Goal: Transaction & Acquisition: Purchase product/service

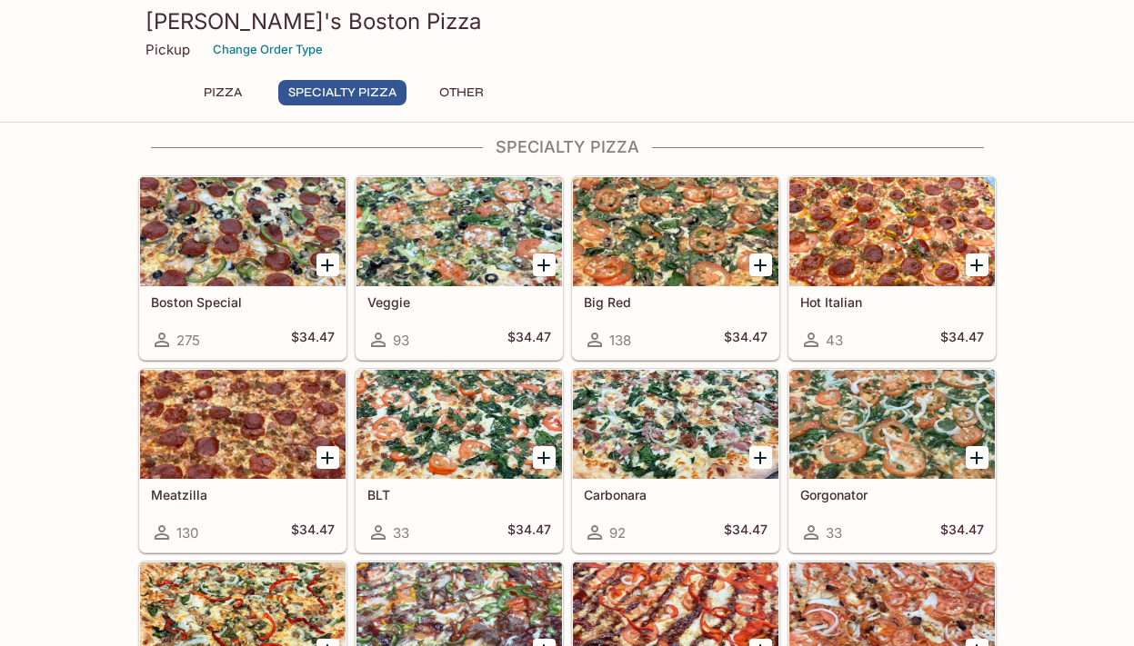
scroll to position [667, 0]
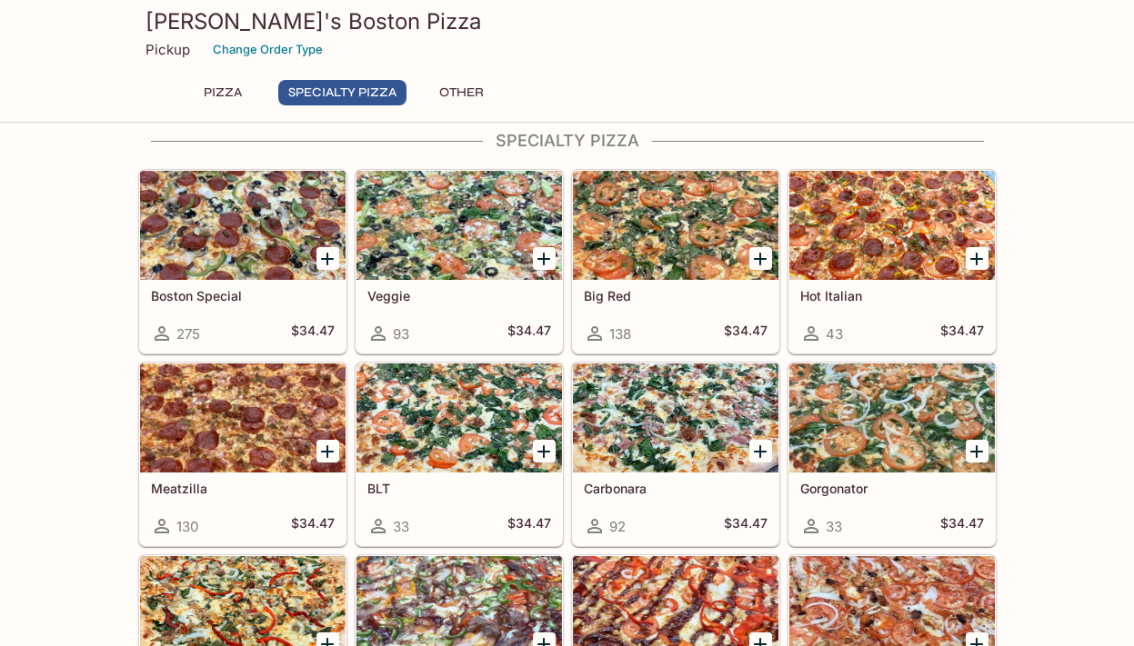
click at [981, 263] on icon "Add Hot Italian" at bounding box center [976, 259] width 22 height 22
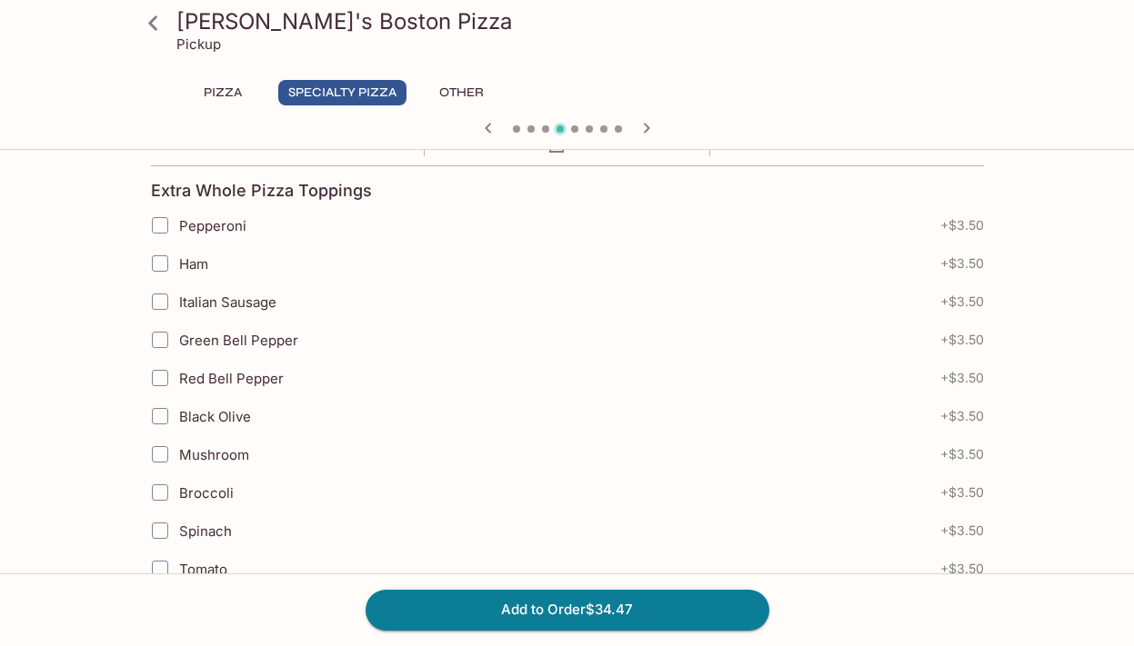
scroll to position [398, 0]
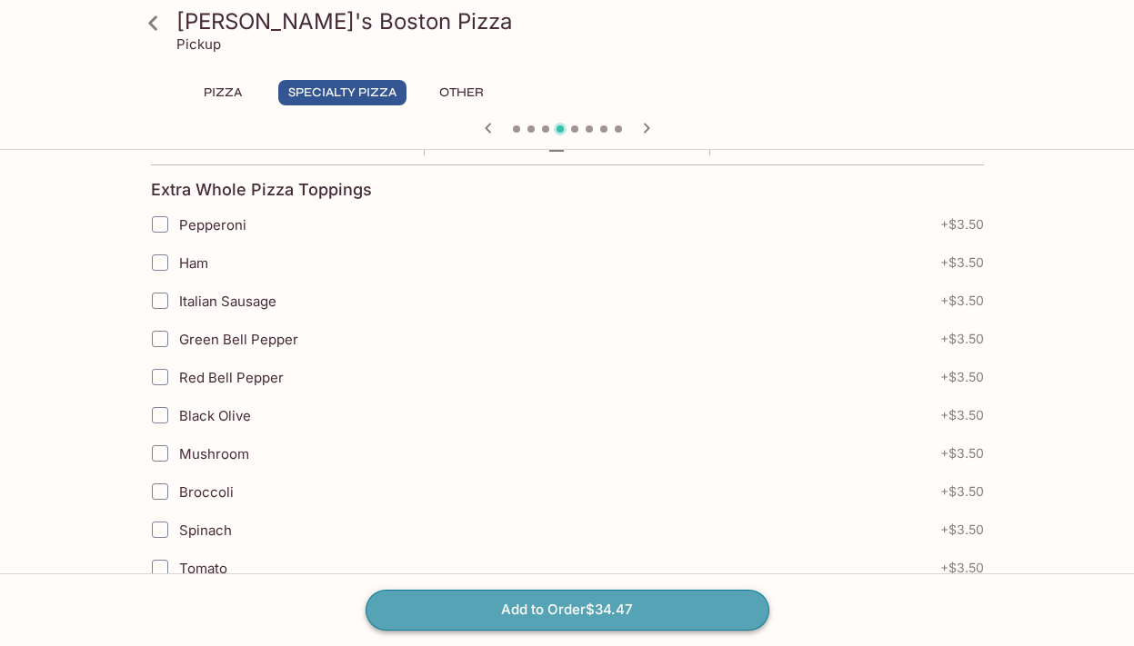
click at [491, 603] on button "Add to Order $34.47" at bounding box center [567, 610] width 404 height 40
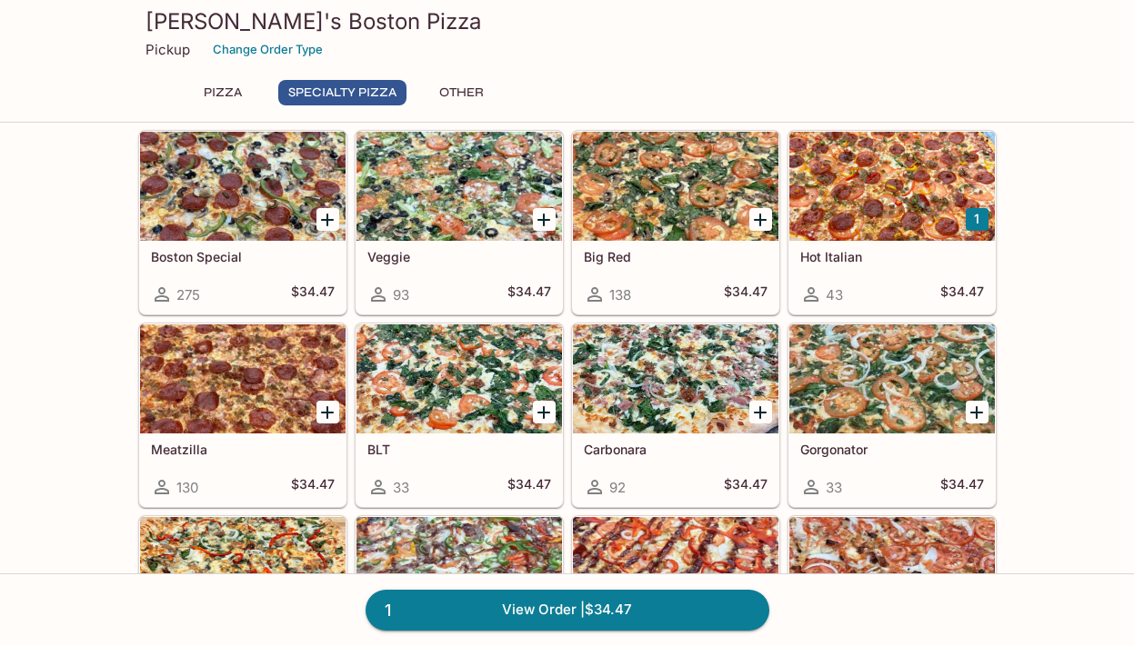
scroll to position [711, 0]
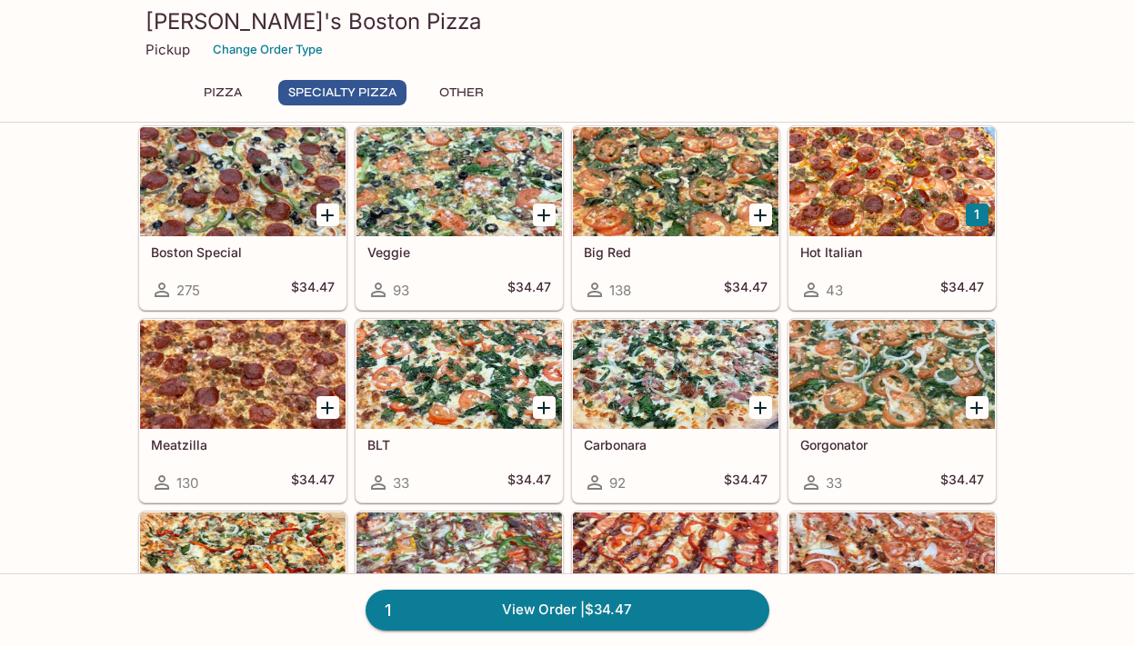
click at [664, 392] on div at bounding box center [675, 374] width 205 height 109
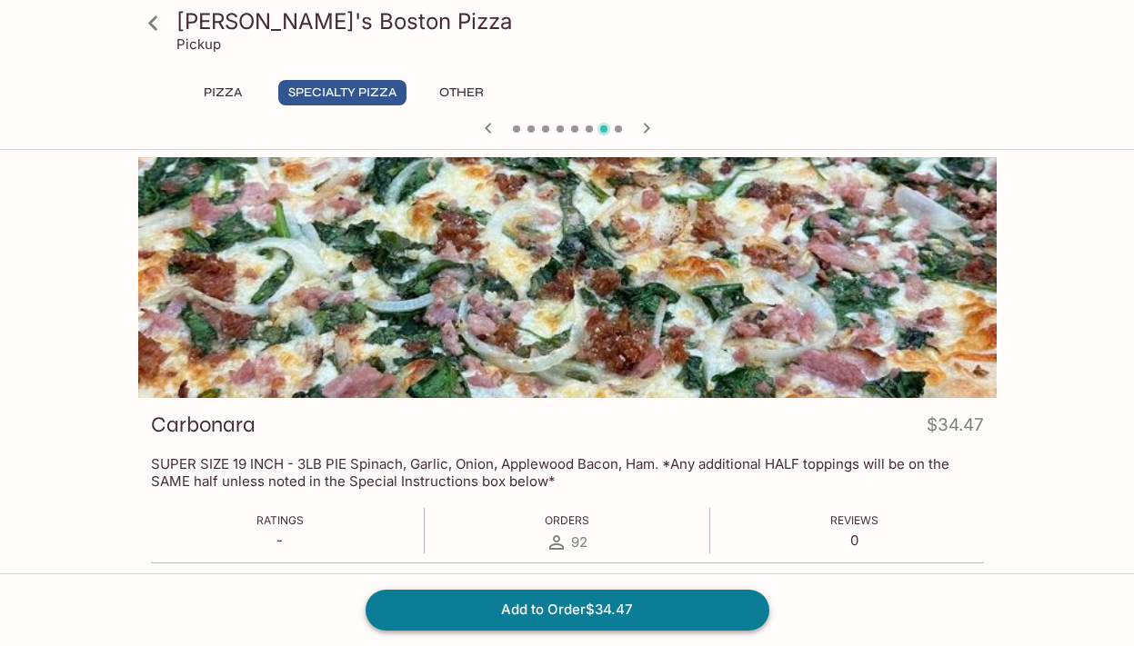
click at [515, 609] on button "Add to Order $34.47" at bounding box center [567, 610] width 404 height 40
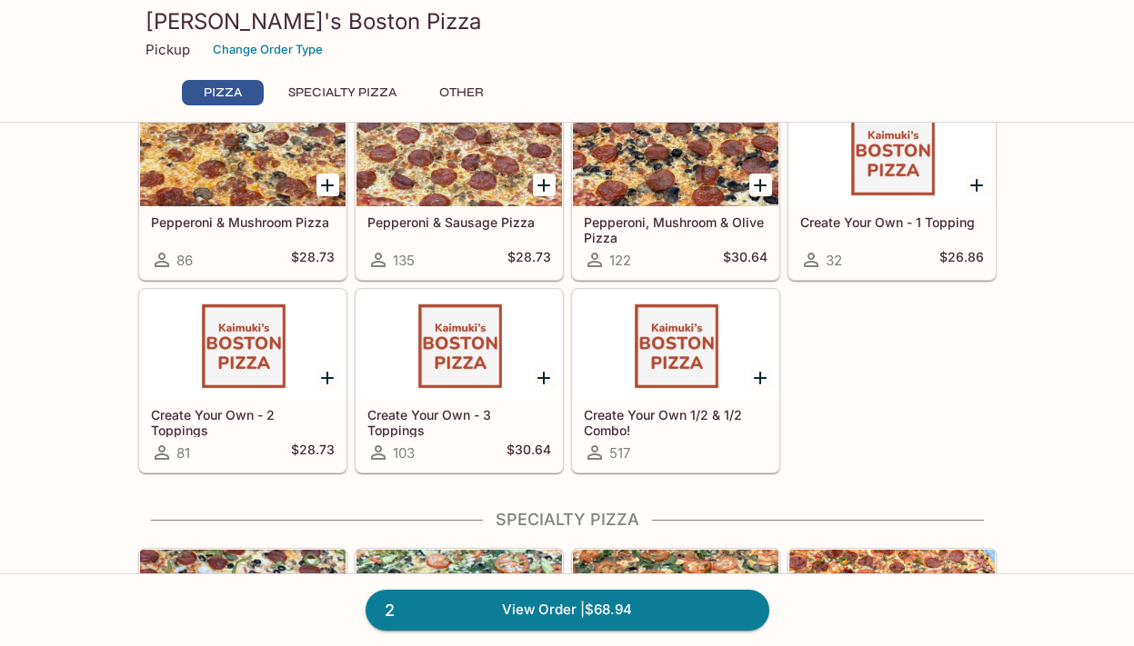
scroll to position [316, 0]
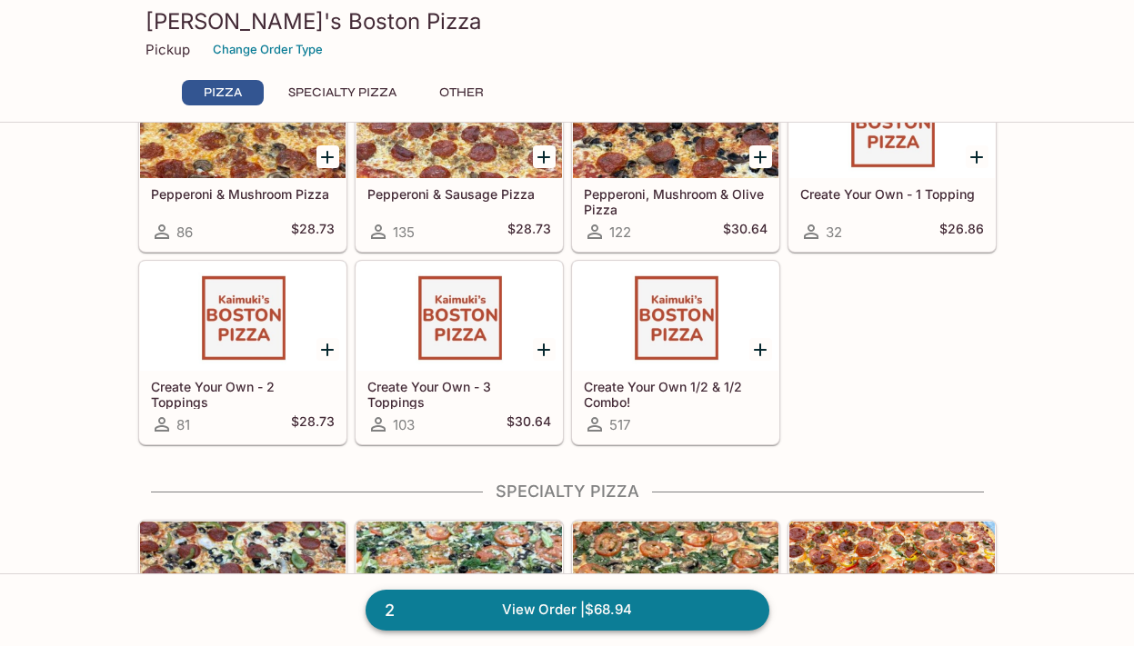
click at [552, 608] on link "2 View Order | $68.94" at bounding box center [567, 610] width 404 height 40
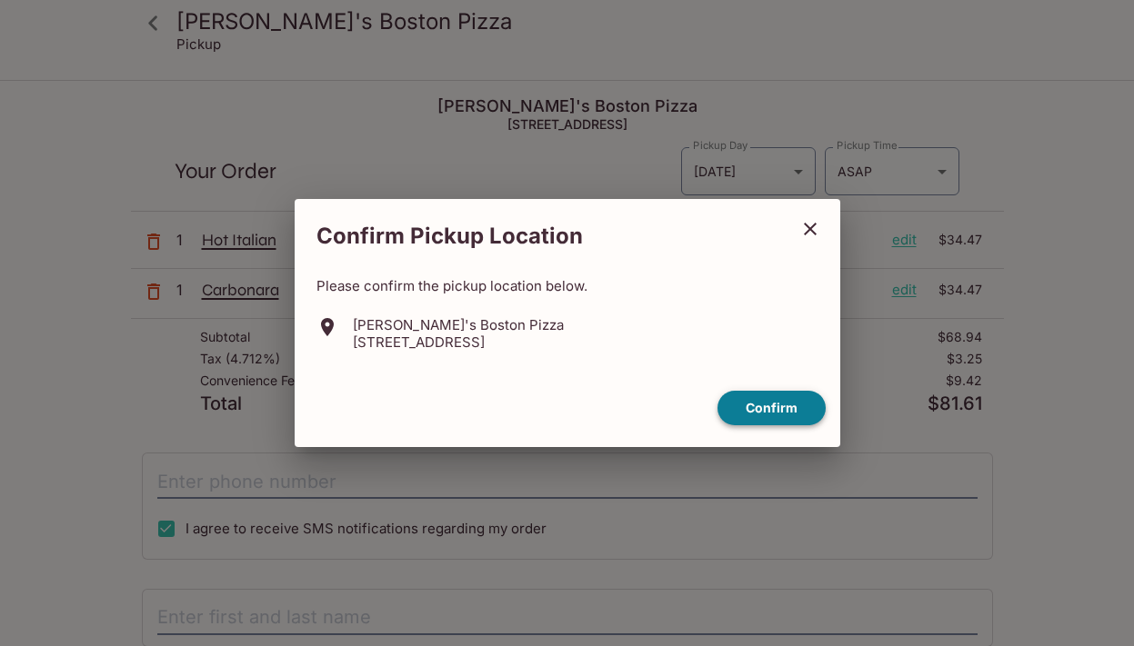
click at [794, 403] on button "Confirm" at bounding box center [771, 408] width 108 height 35
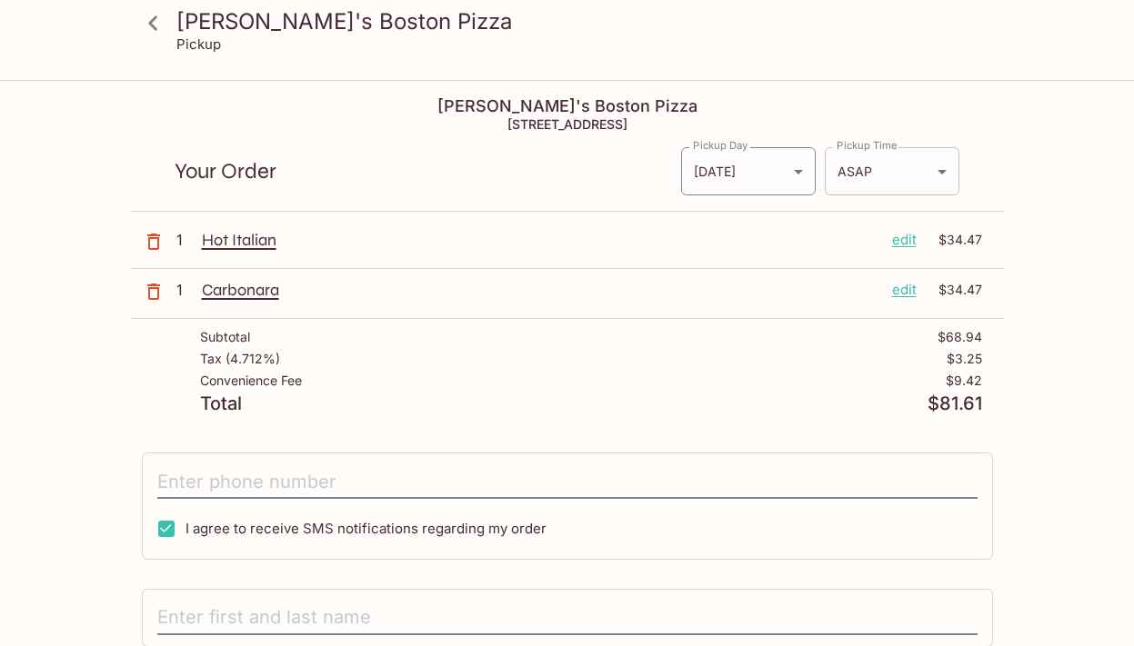
click at [903, 182] on body "[PERSON_NAME]'s Boston Pizza Pickup Kaimuki's Boston Pizza [STREET_ADDRESS] You…" at bounding box center [567, 405] width 1134 height 646
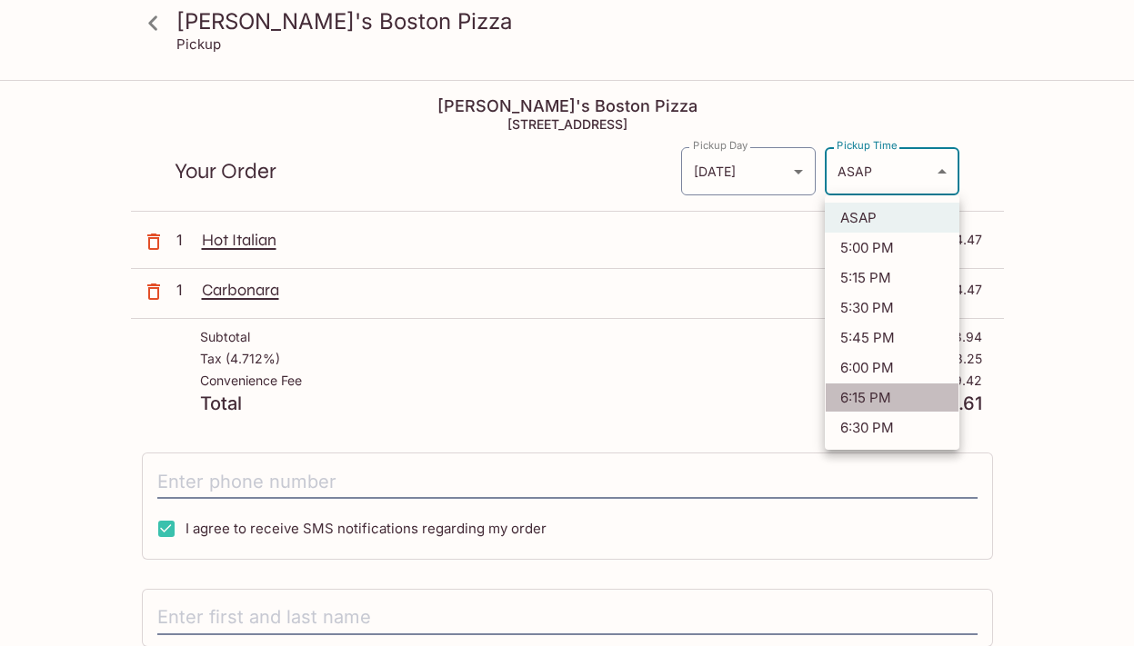
click at [869, 392] on li "6:15 PM" at bounding box center [892, 398] width 135 height 30
type input "[DATE]T04:15:10.000000Z"
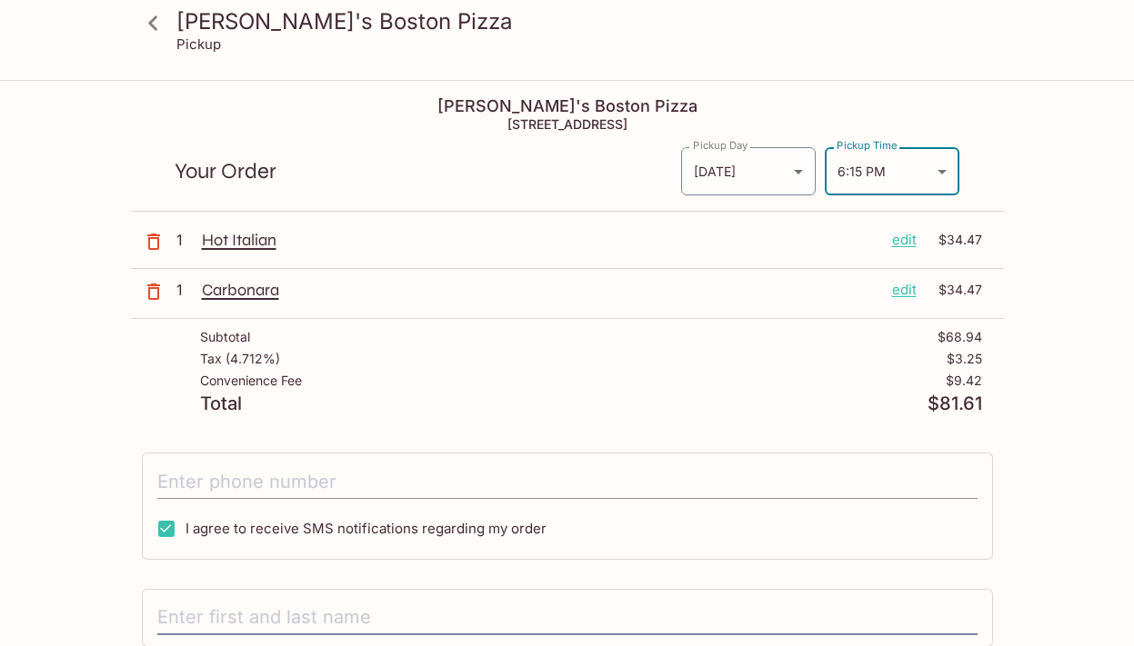
click at [305, 485] on input "tel" at bounding box center [567, 482] width 820 height 35
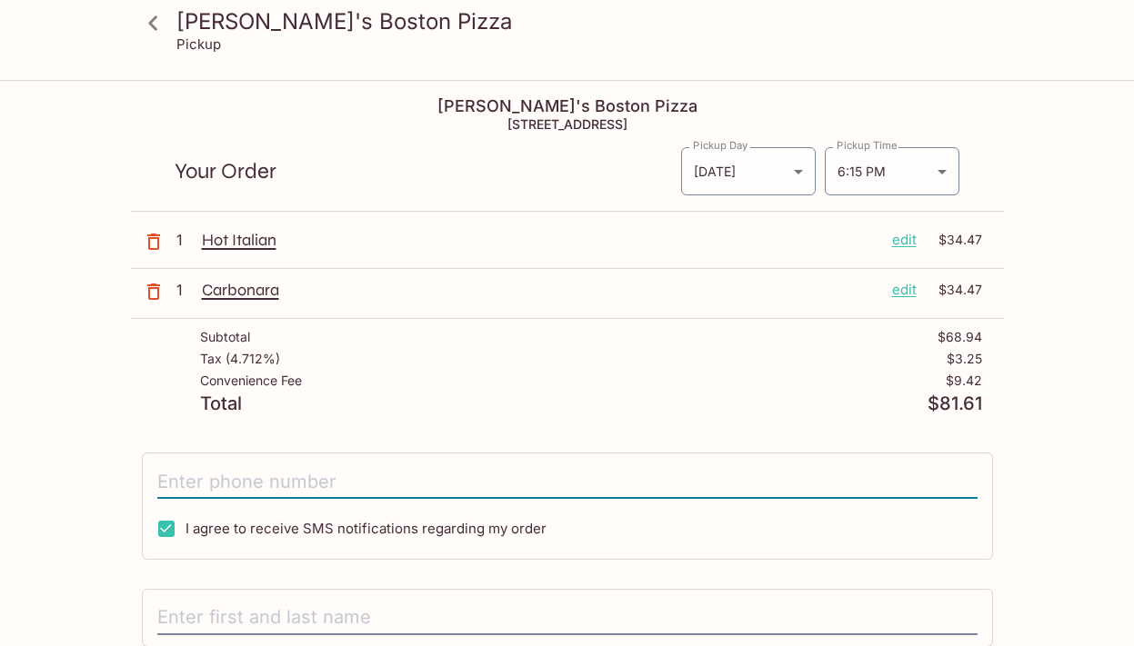
type input "[PHONE_NUMBER]"
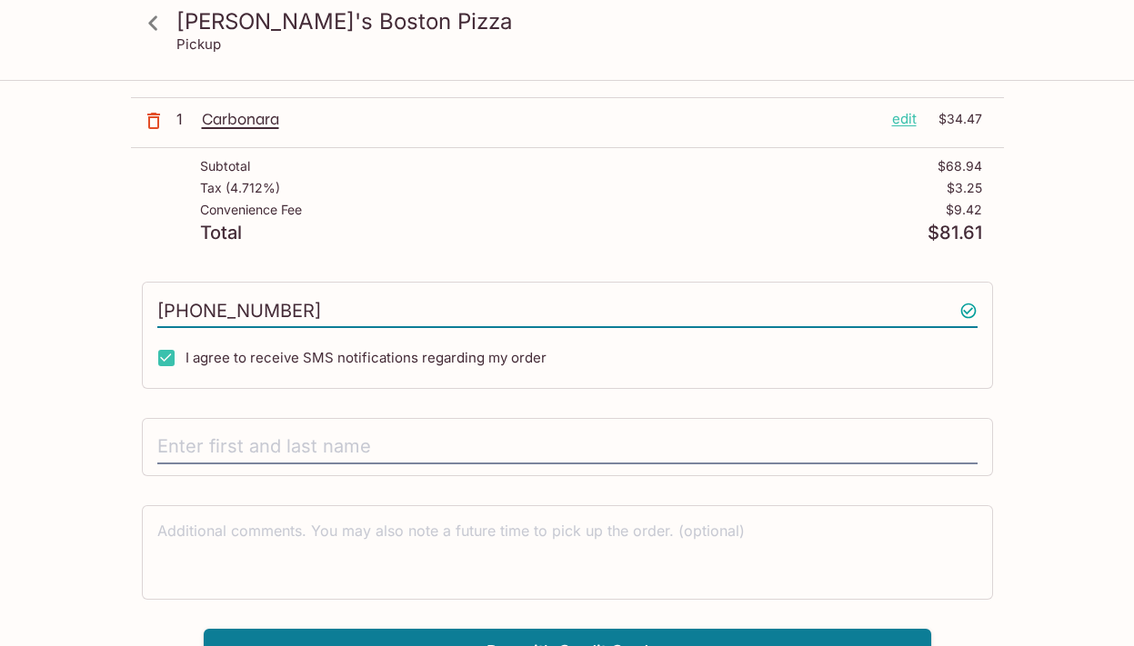
scroll to position [198, 0]
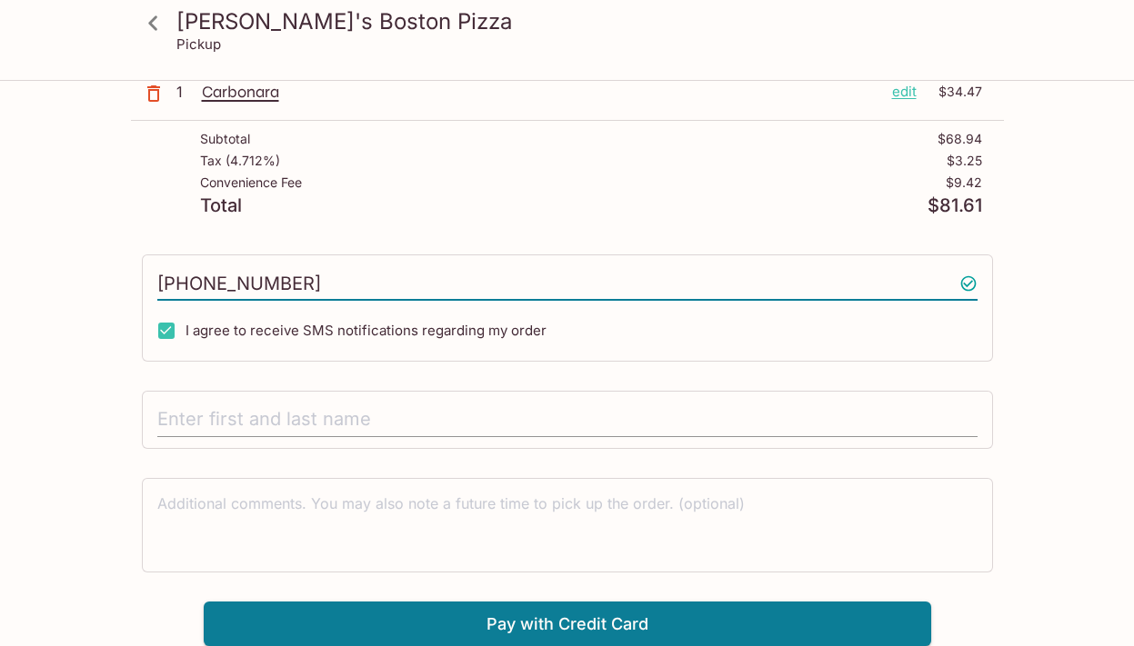
click at [188, 421] on input "text" at bounding box center [567, 420] width 820 height 35
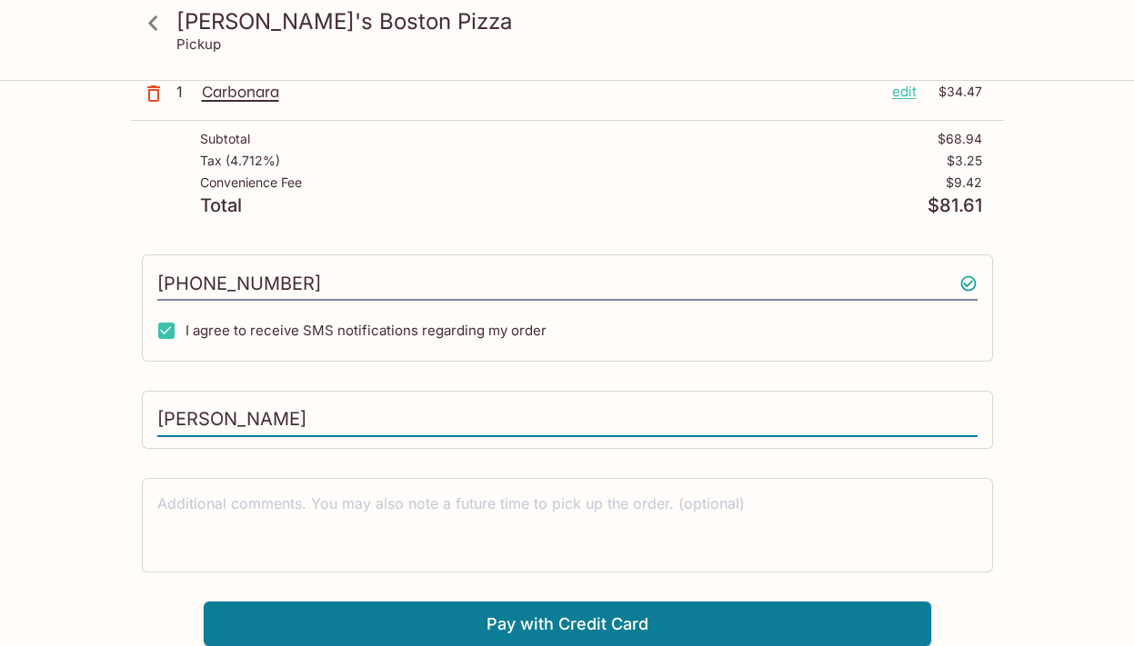
type input "[PERSON_NAME]"
click at [90, 421] on div "[PERSON_NAME]'s Boston Pizza Pickup Kaimuki's Boston Pizza [STREET_ADDRESS] You…" at bounding box center [567, 265] width 1134 height 763
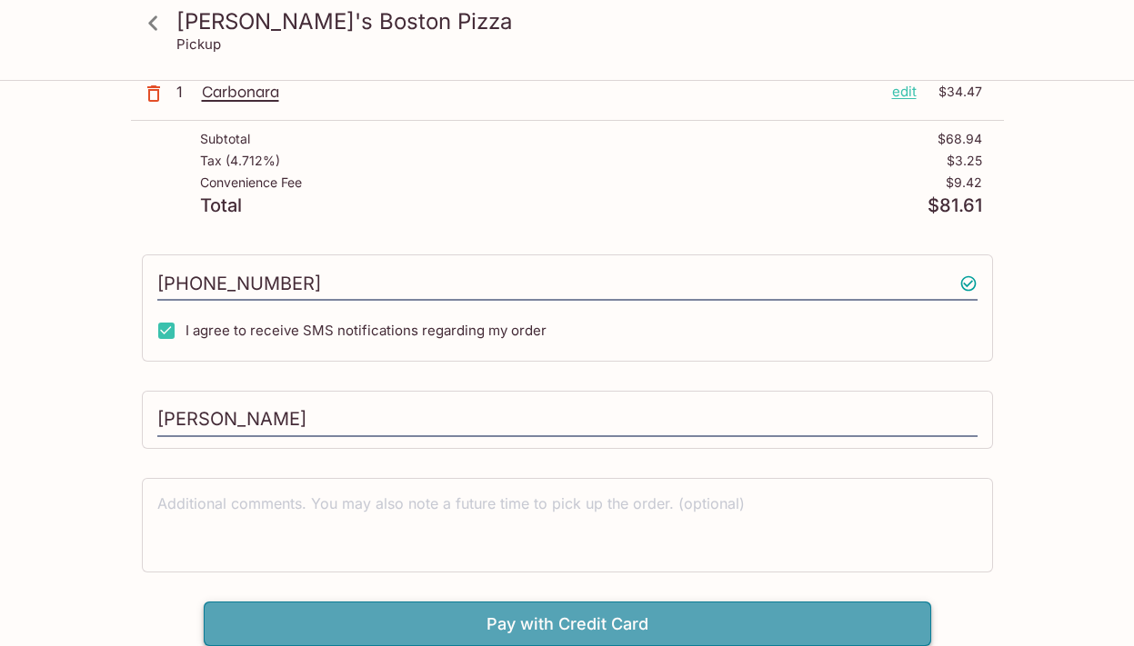
click at [405, 612] on button "Pay with Credit Card" at bounding box center [567, 624] width 727 height 45
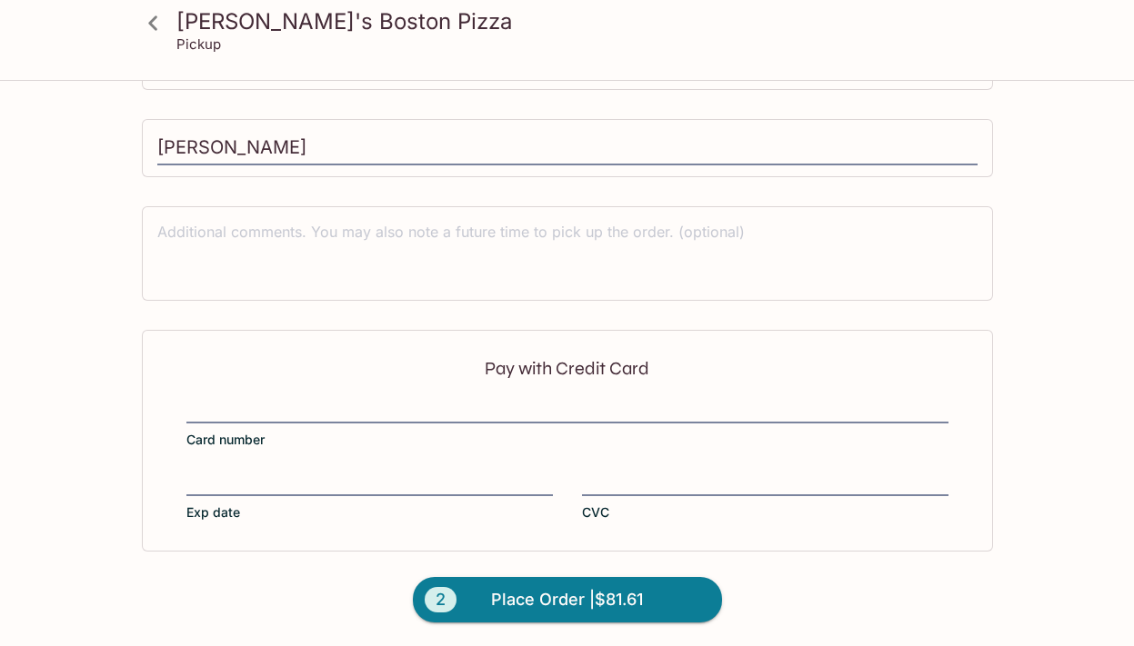
scroll to position [471, 0]
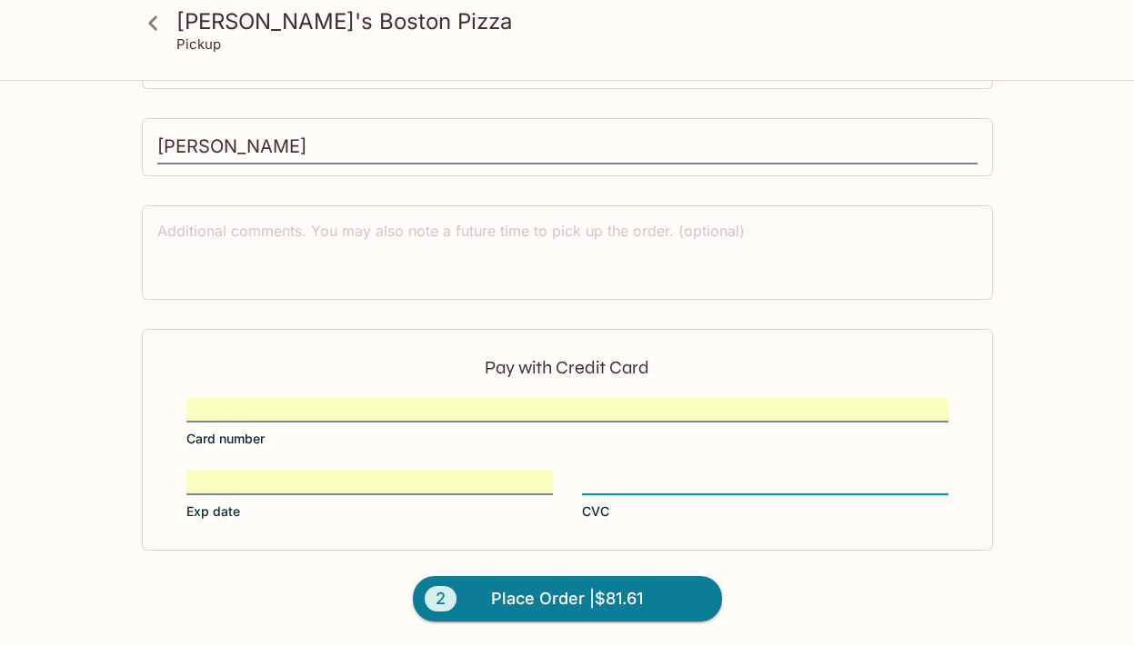
click at [1058, 406] on div "[PERSON_NAME]'s Boston Pizza Pickup Kaimuki's Boston Pizza [STREET_ADDRESS] You…" at bounding box center [567, 129] width 1134 height 1036
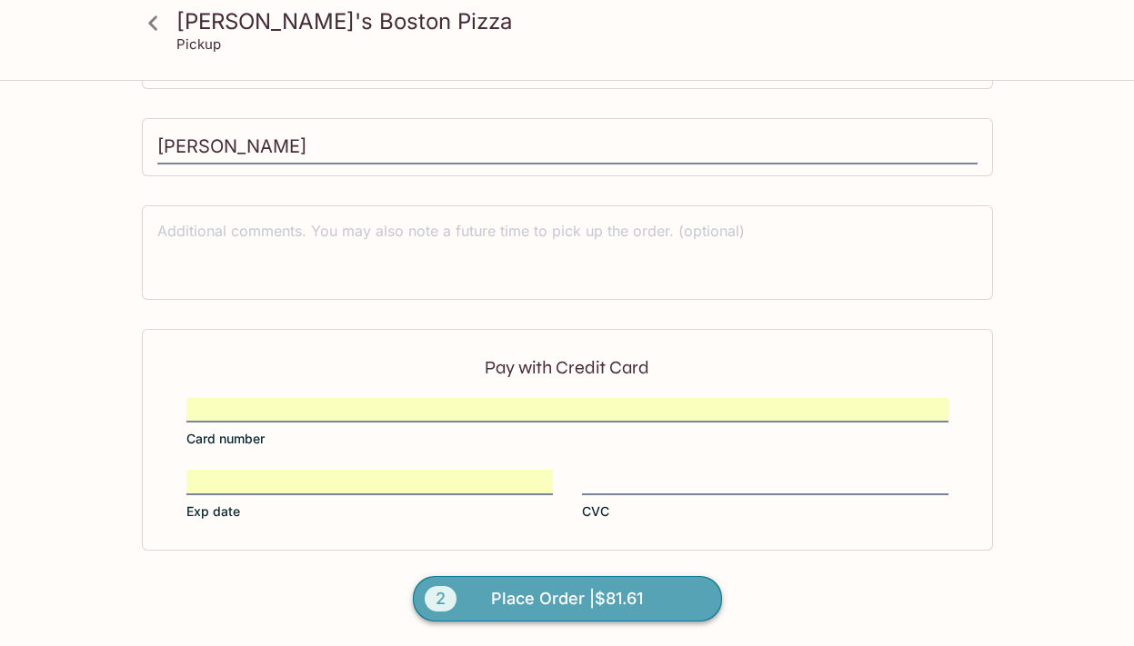
click at [618, 598] on span "Place Order | $81.61" at bounding box center [567, 599] width 152 height 29
